Goal: Information Seeking & Learning: Learn about a topic

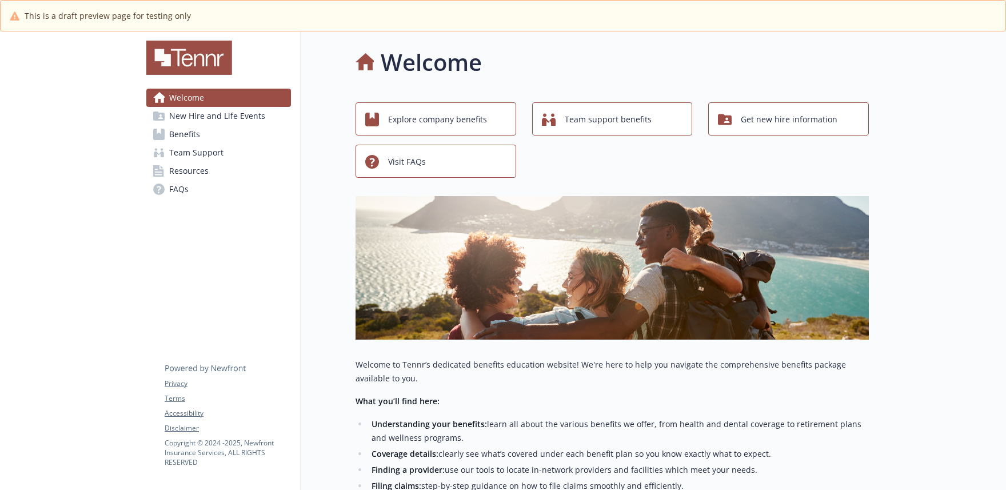
click at [505, 10] on div "This is a draft preview page for testing only" at bounding box center [503, 16] width 986 height 12
click at [426, 126] on span "Explore company benefits" at bounding box center [437, 120] width 99 height 22
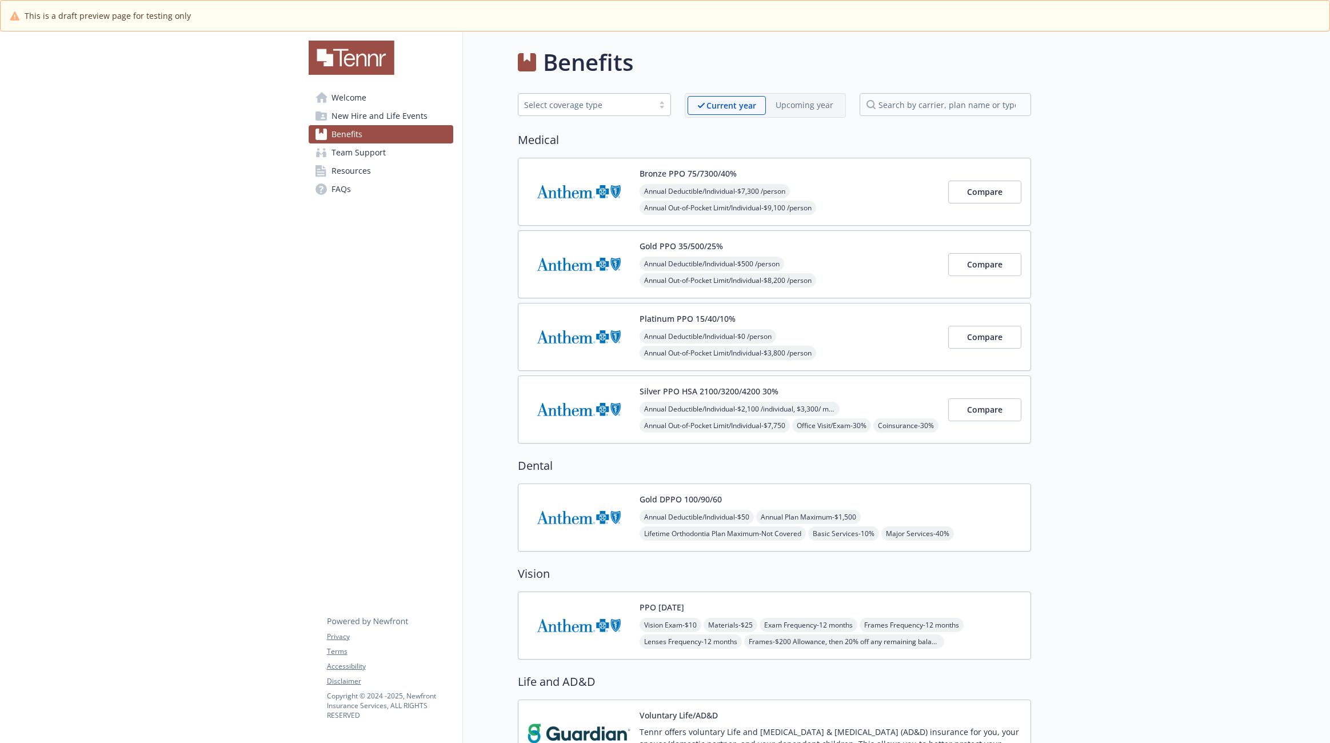
click at [366, 94] on link "Welcome" at bounding box center [381, 98] width 145 height 18
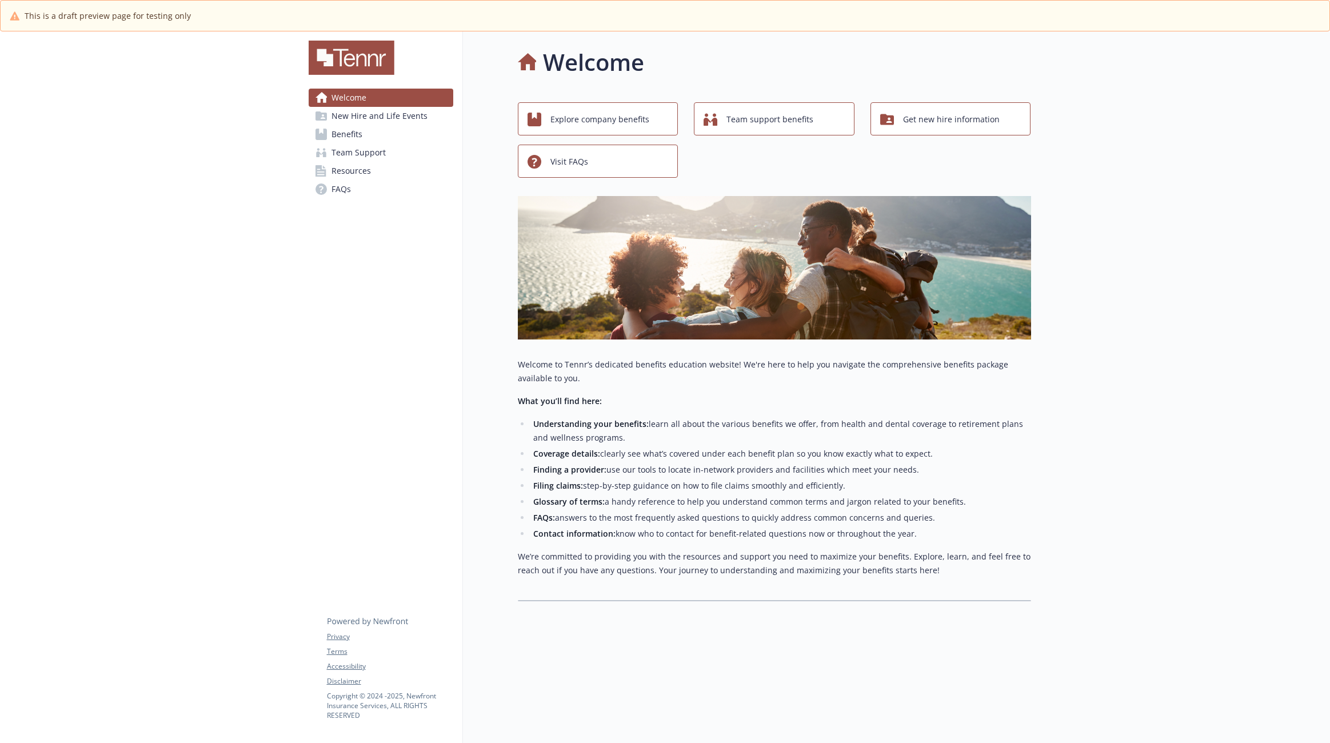
click at [370, 113] on span "New Hire and Life Events" at bounding box center [379, 116] width 96 height 18
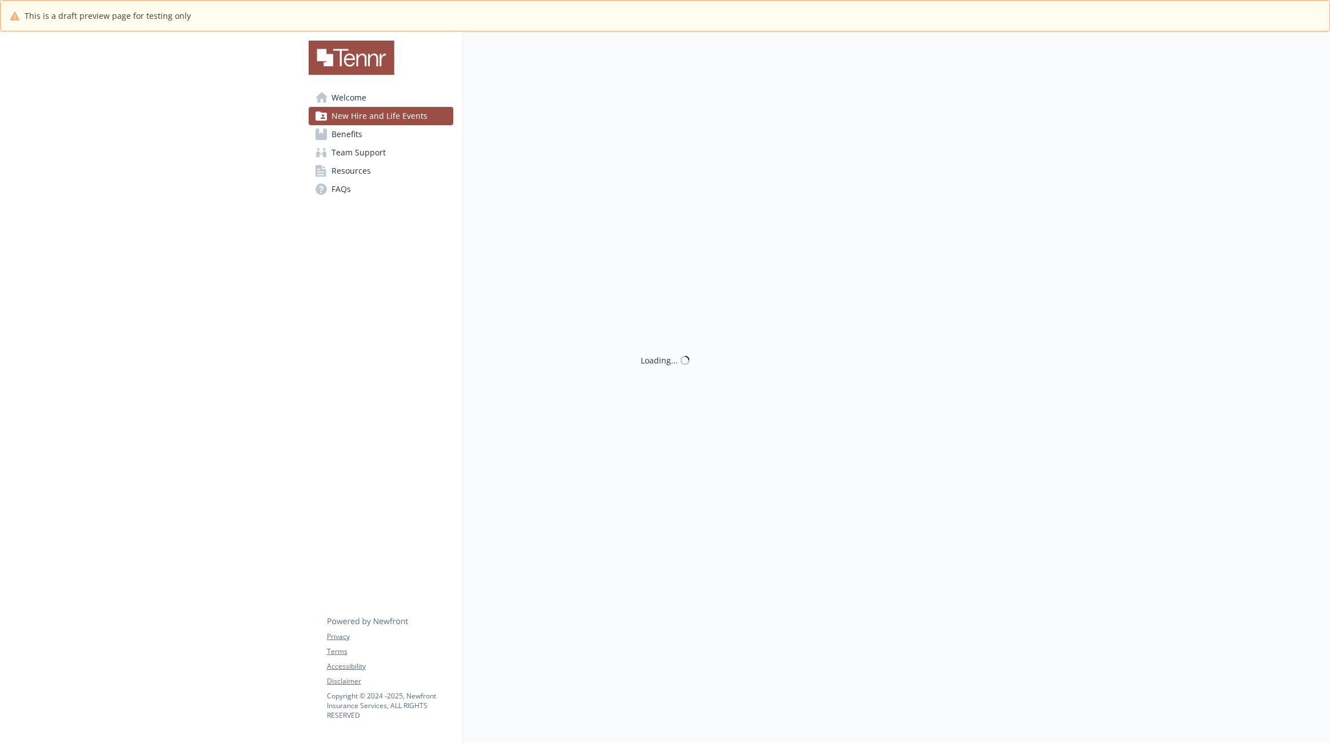
click at [370, 133] on link "Benefits" at bounding box center [381, 134] width 145 height 18
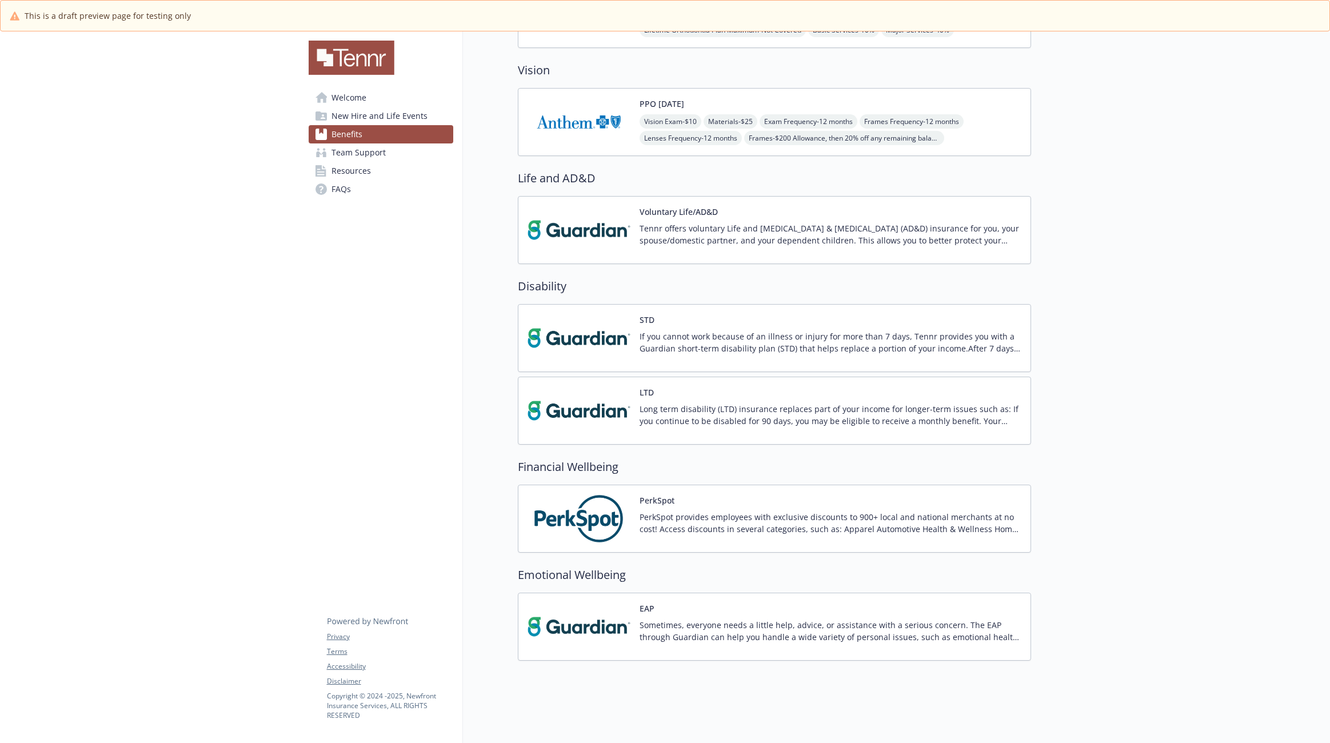
click at [418, 171] on link "Resources" at bounding box center [381, 171] width 145 height 18
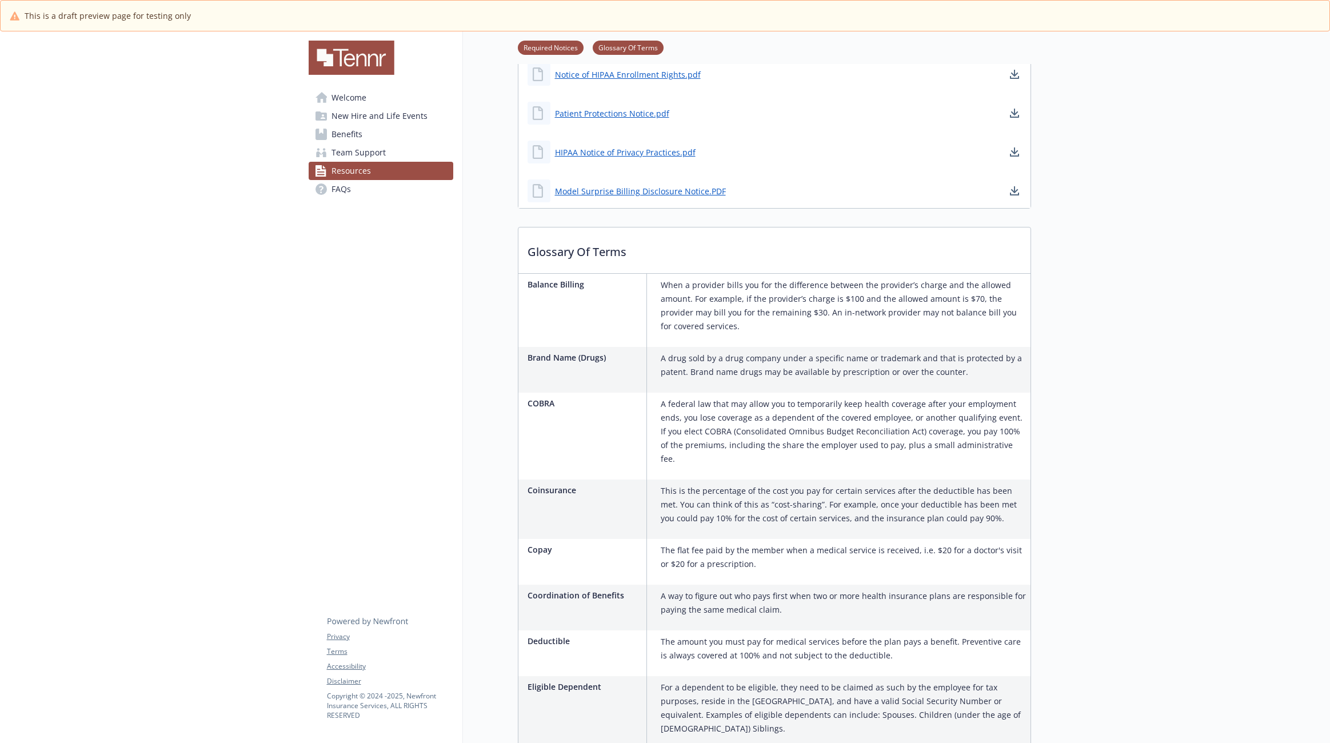
click at [416, 159] on link "Team Support" at bounding box center [381, 152] width 145 height 18
